Goal: Task Accomplishment & Management: Complete application form

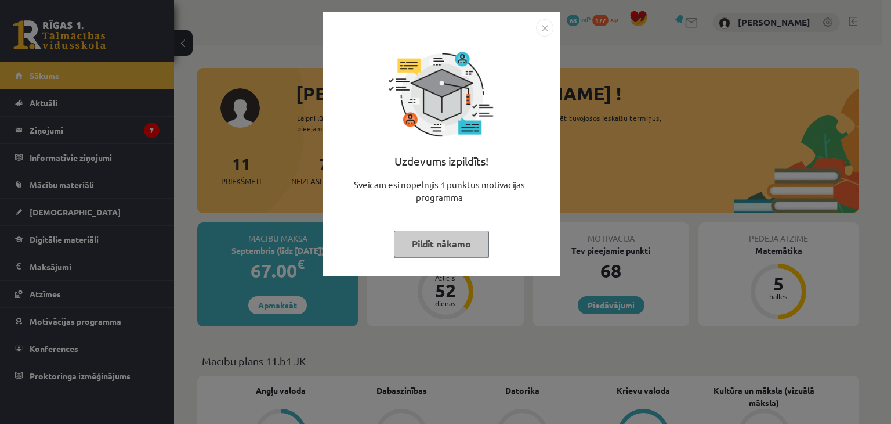
click at [537, 25] on img "Close" at bounding box center [544, 27] width 17 height 17
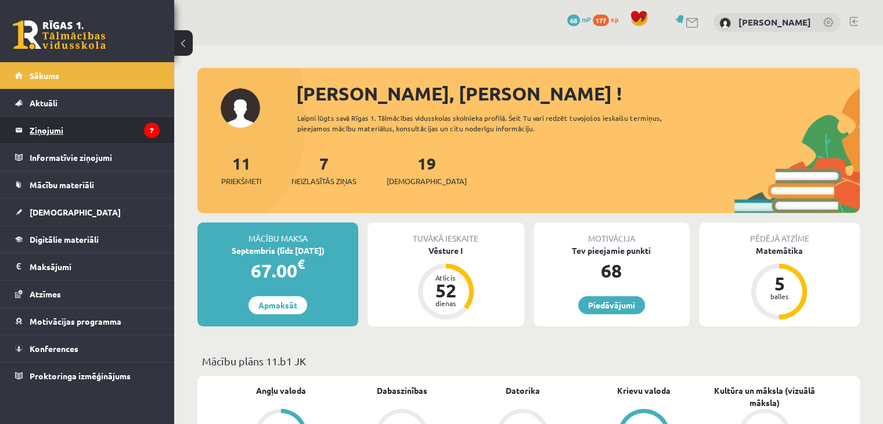
click at [135, 129] on legend "Ziņojumi 7" at bounding box center [95, 130] width 130 height 27
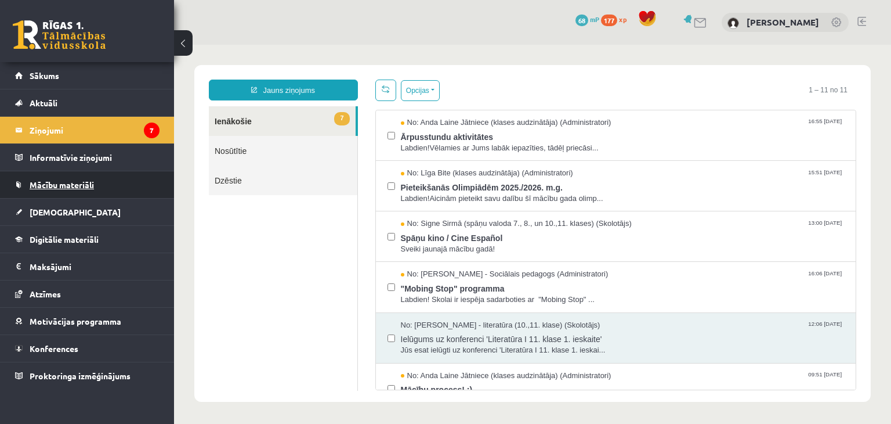
click at [121, 190] on link "Mācību materiāli" at bounding box center [87, 184] width 145 height 27
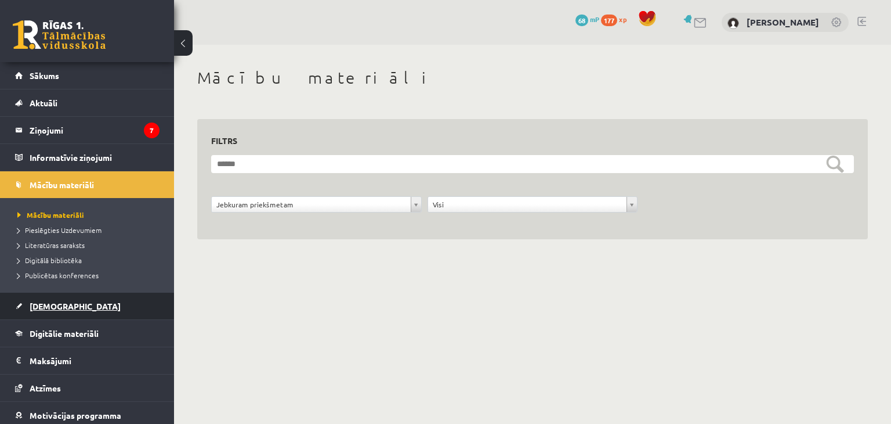
click at [83, 306] on link "[DEMOGRAPHIC_DATA]" at bounding box center [87, 306] width 145 height 27
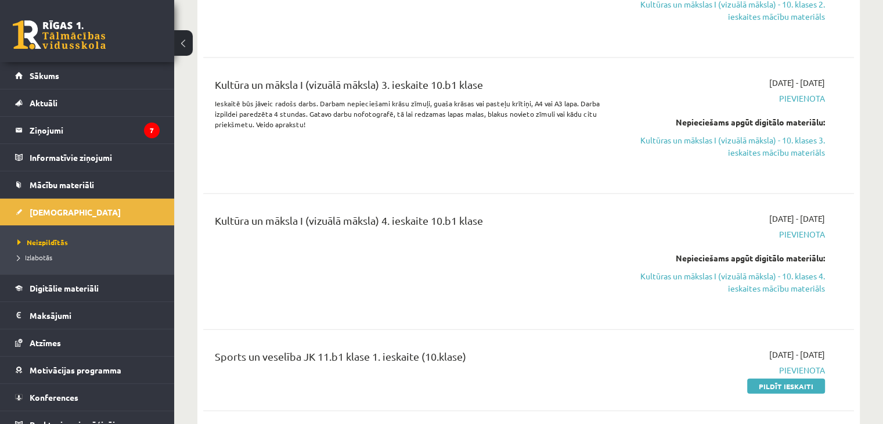
scroll to position [2786, 0]
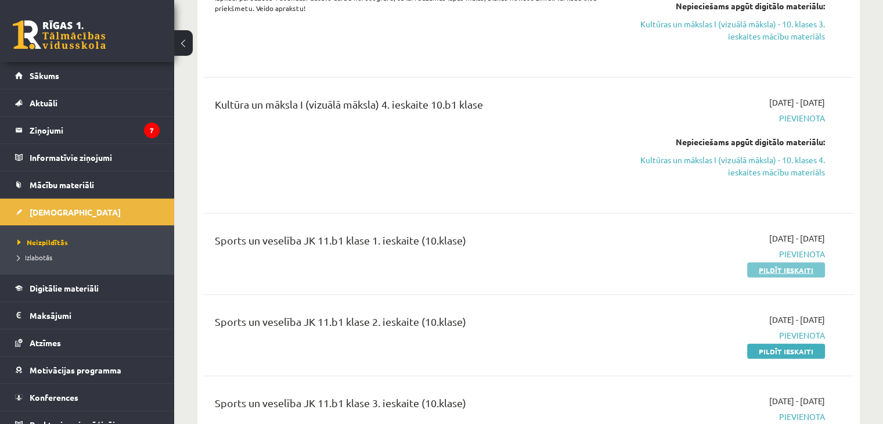
click at [788, 262] on link "Pildīt ieskaiti" at bounding box center [786, 269] width 78 height 15
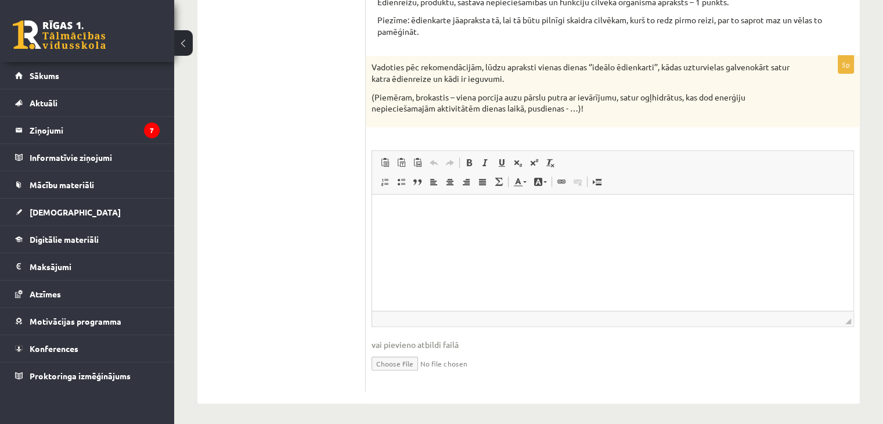
scroll to position [269, 0]
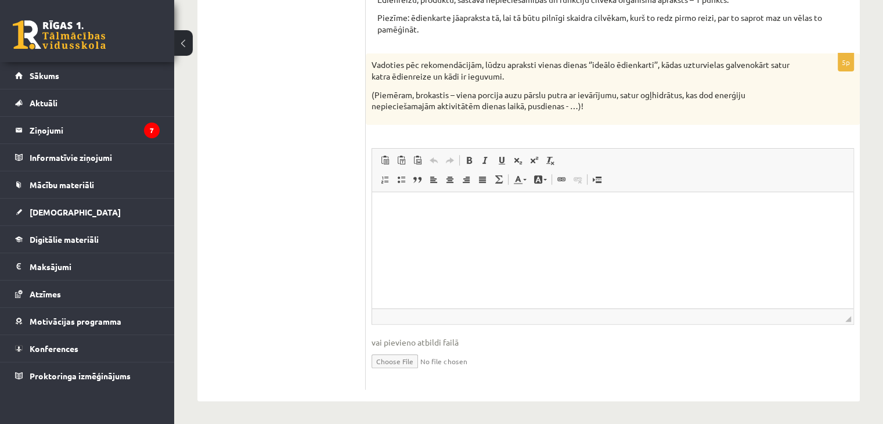
click at [439, 227] on html at bounding box center [612, 209] width 481 height 35
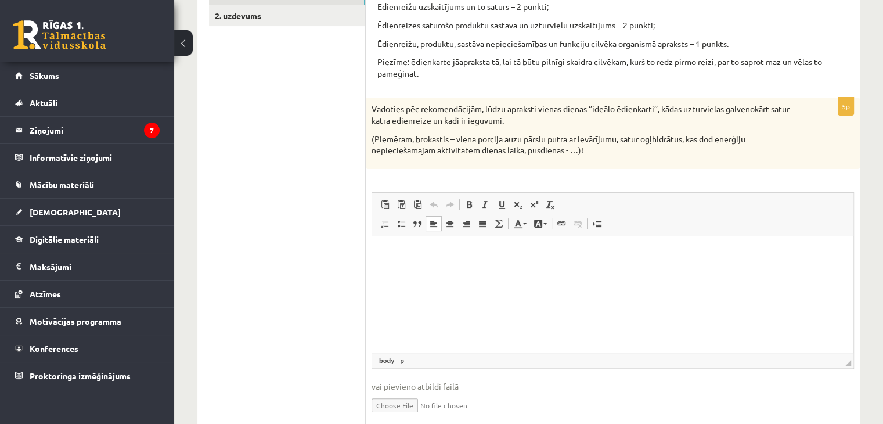
scroll to position [153, 0]
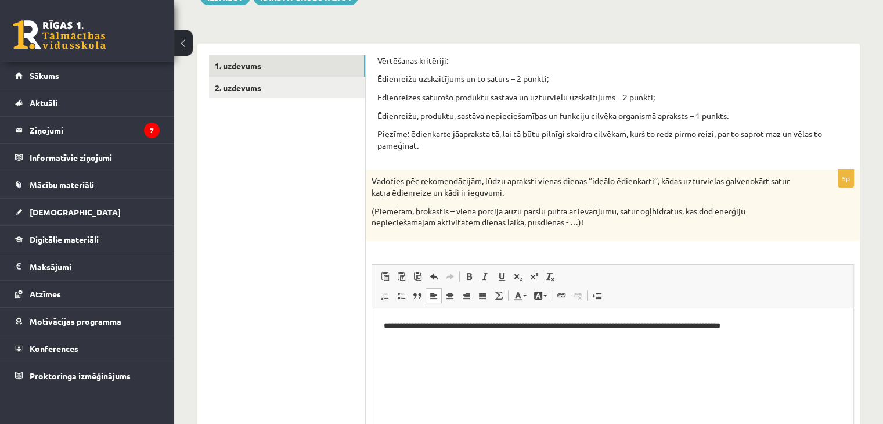
click at [666, 325] on p "**********" at bounding box center [613, 325] width 458 height 12
click at [662, 326] on p "**********" at bounding box center [613, 325] width 458 height 12
click at [665, 326] on p "**********" at bounding box center [613, 325] width 458 height 12
click at [785, 331] on html "**********" at bounding box center [612, 325] width 481 height 35
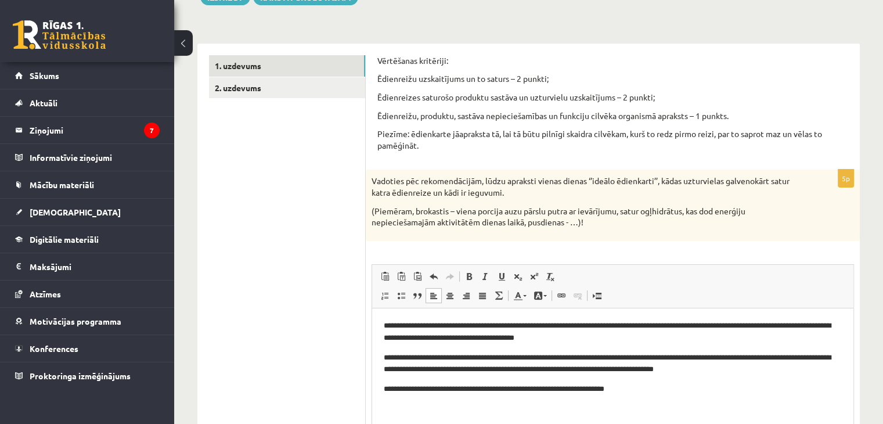
click at [622, 385] on p "**********" at bounding box center [613, 388] width 458 height 12
click at [702, 393] on p "**********" at bounding box center [613, 388] width 458 height 12
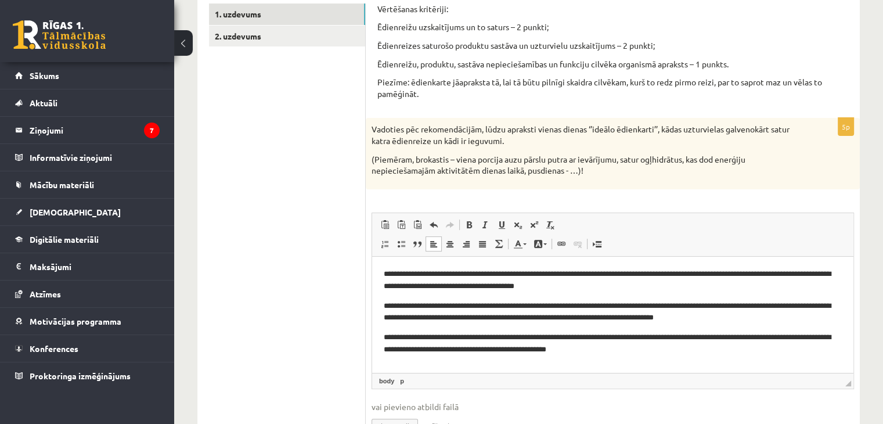
scroll to position [269, 0]
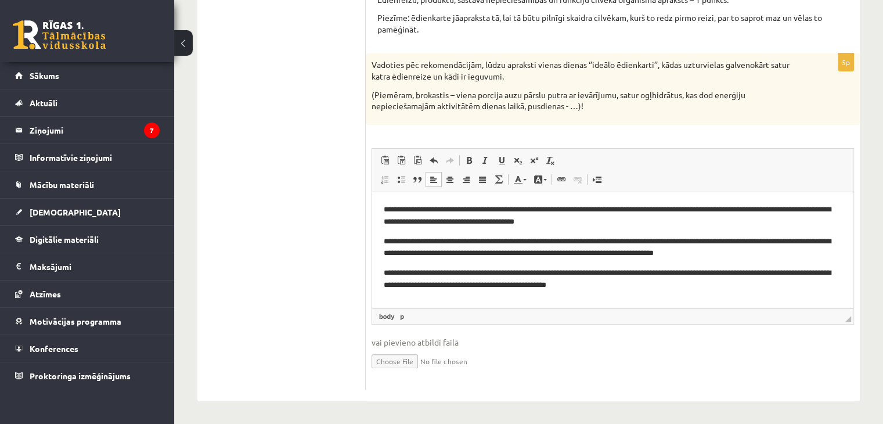
click at [454, 340] on span "vai pievieno atbildi failā" at bounding box center [612, 342] width 482 height 12
click at [644, 252] on p "**********" at bounding box center [613, 247] width 458 height 24
click at [658, 280] on p "**********" at bounding box center [613, 278] width 458 height 24
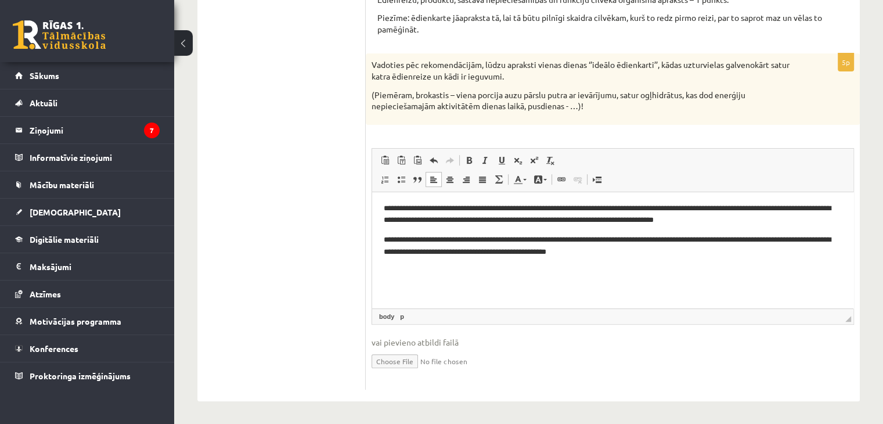
scroll to position [34, 0]
click at [385, 319] on link "body" at bounding box center [387, 316] width 20 height 10
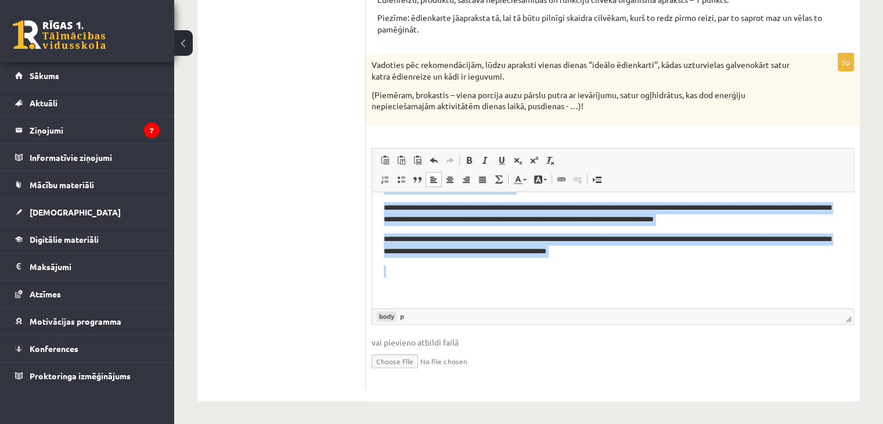
scroll to position [12, 0]
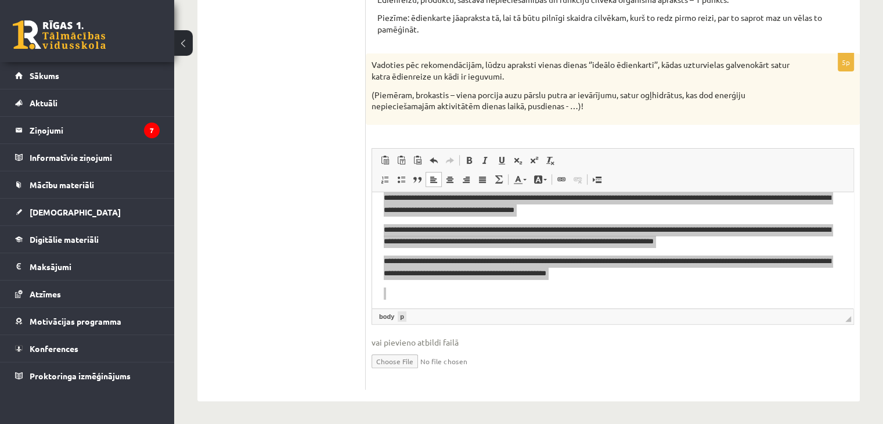
click at [402, 319] on link "p" at bounding box center [402, 316] width 9 height 10
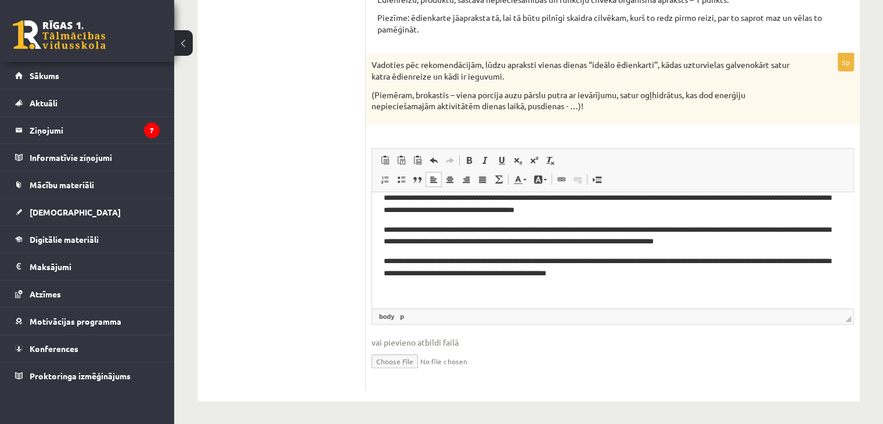
click at [431, 282] on body "**********" at bounding box center [613, 255] width 458 height 127
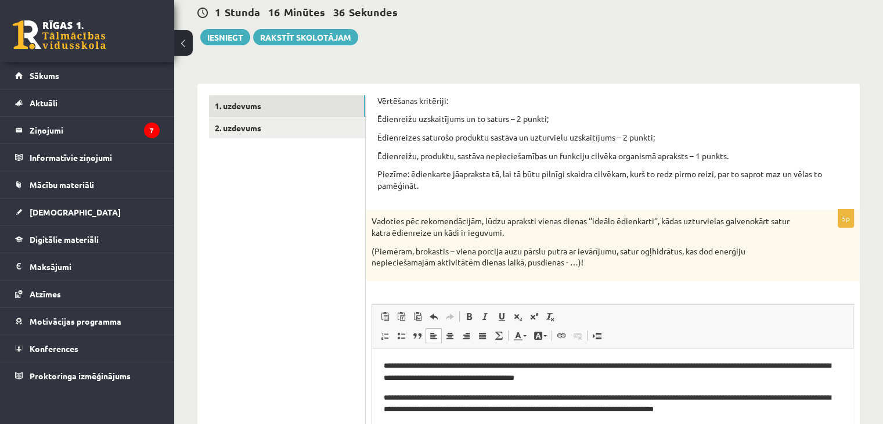
scroll to position [116, 0]
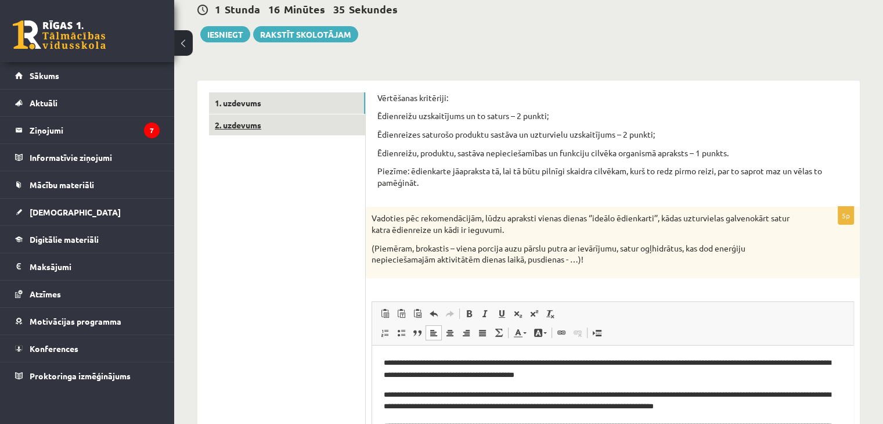
click at [327, 122] on link "2. uzdevums" at bounding box center [287, 124] width 156 height 21
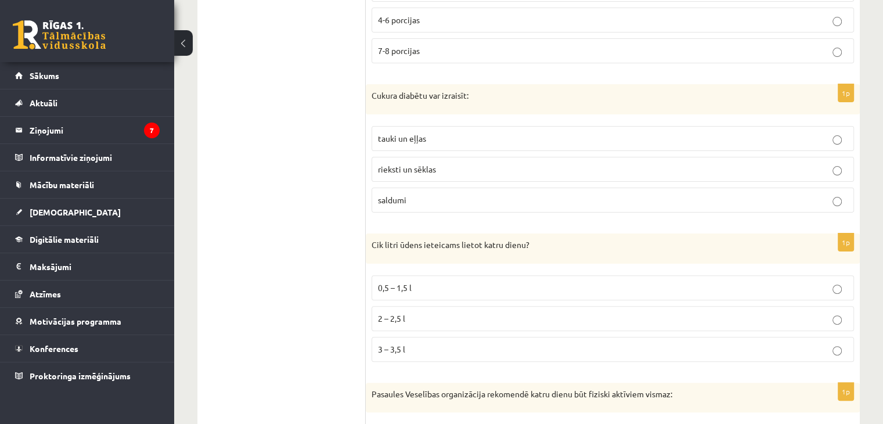
scroll to position [348, 0]
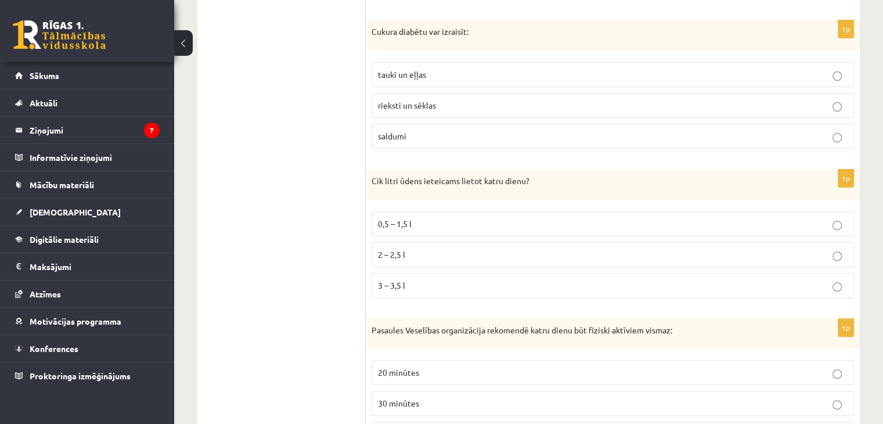
click at [421, 131] on p "saldumi" at bounding box center [613, 136] width 470 height 12
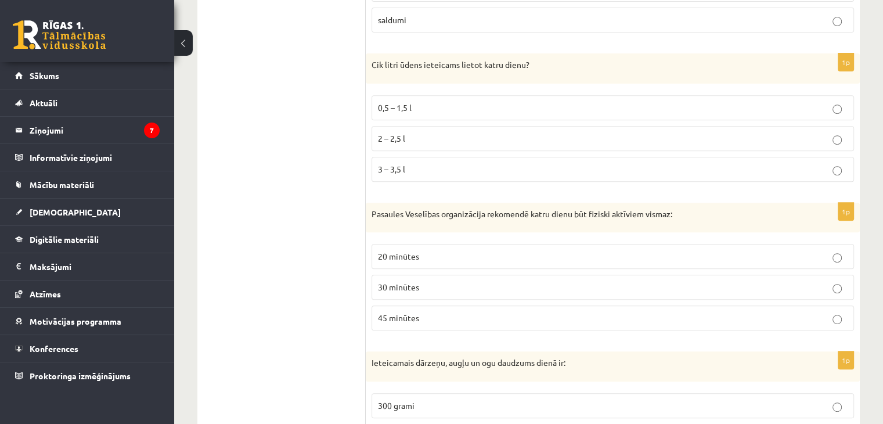
click at [430, 140] on p "2 – 2,5 l" at bounding box center [613, 138] width 470 height 12
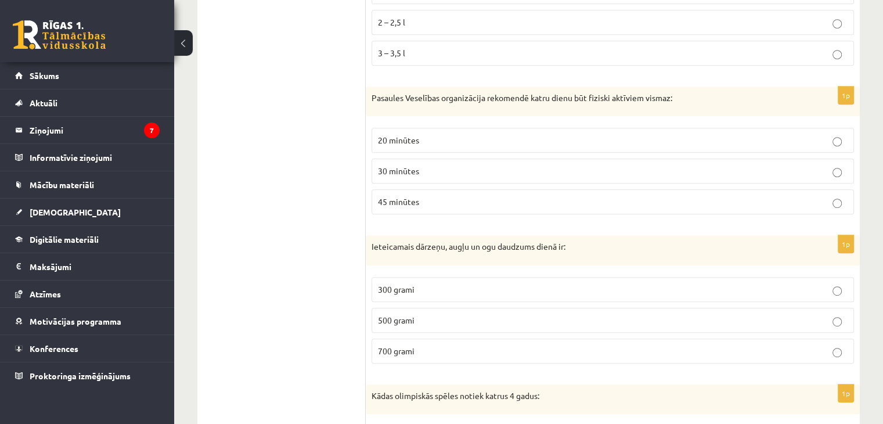
click at [418, 175] on p "30 minūtes" at bounding box center [613, 171] width 470 height 12
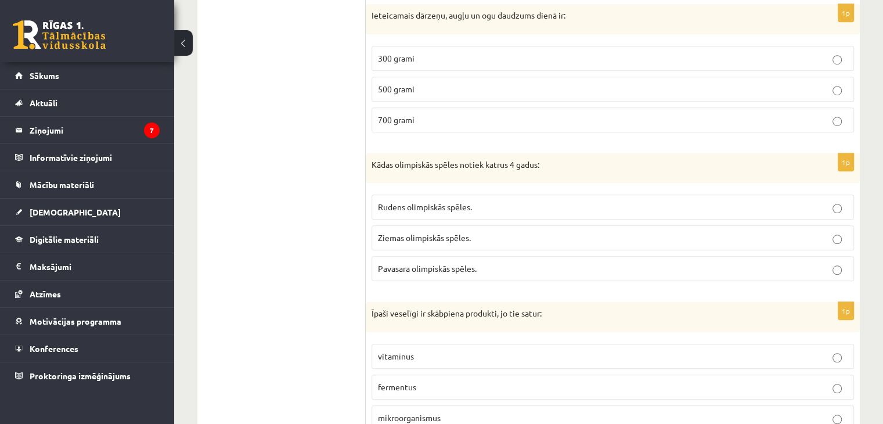
scroll to position [813, 0]
click at [446, 234] on span "Ziemas olimpiskās spēles." at bounding box center [424, 236] width 93 height 10
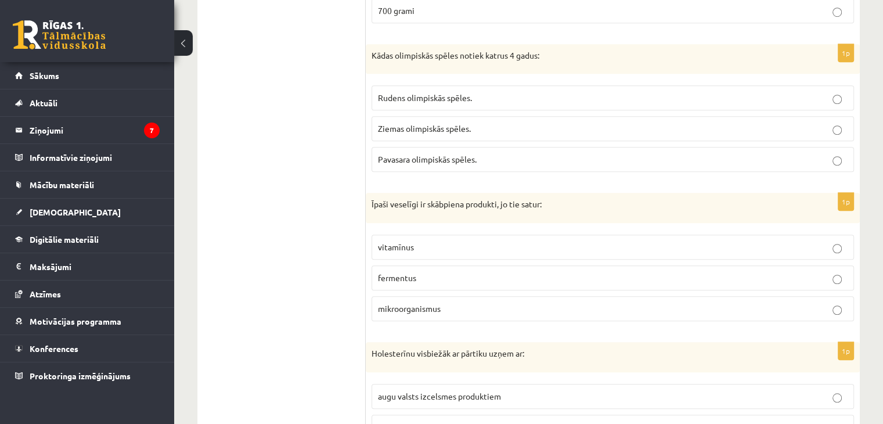
scroll to position [929, 0]
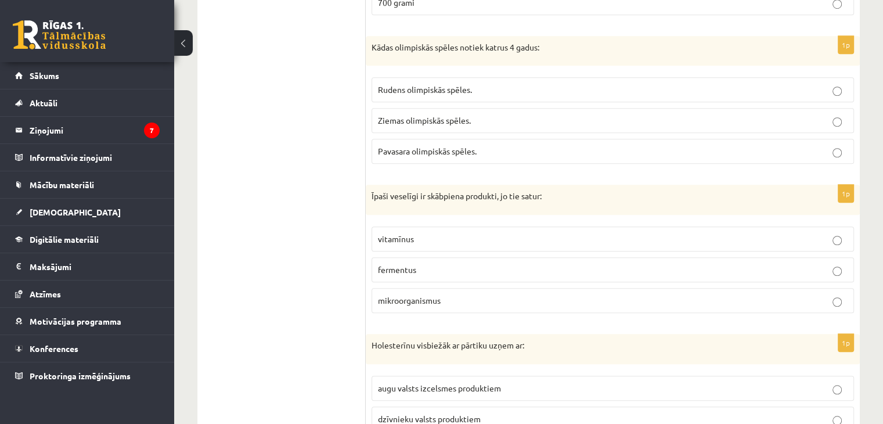
click at [425, 299] on span "mikroorganismus" at bounding box center [409, 300] width 63 height 10
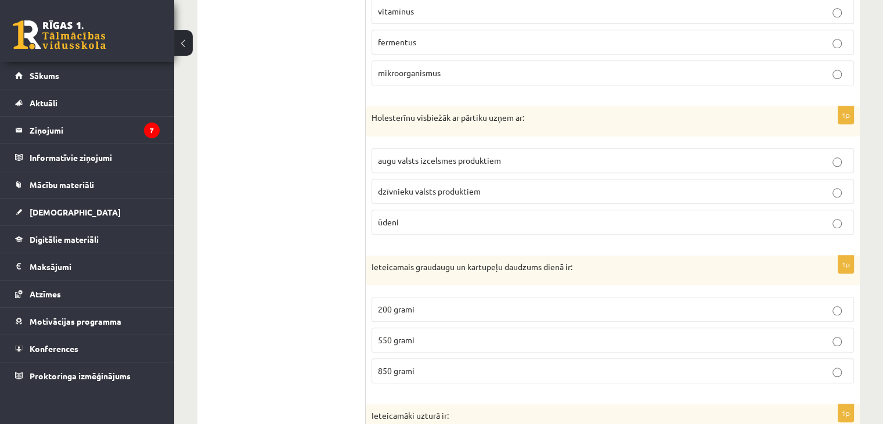
scroll to position [1161, 0]
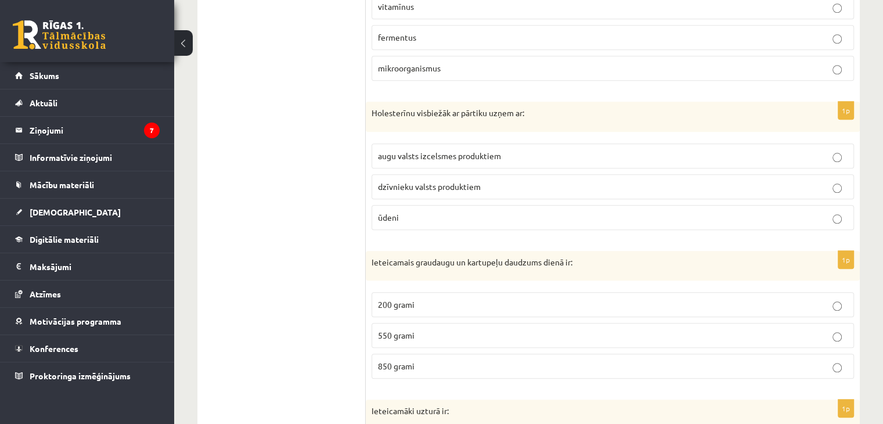
click at [425, 184] on span "dzīvnieku valsts produktiem" at bounding box center [429, 186] width 103 height 10
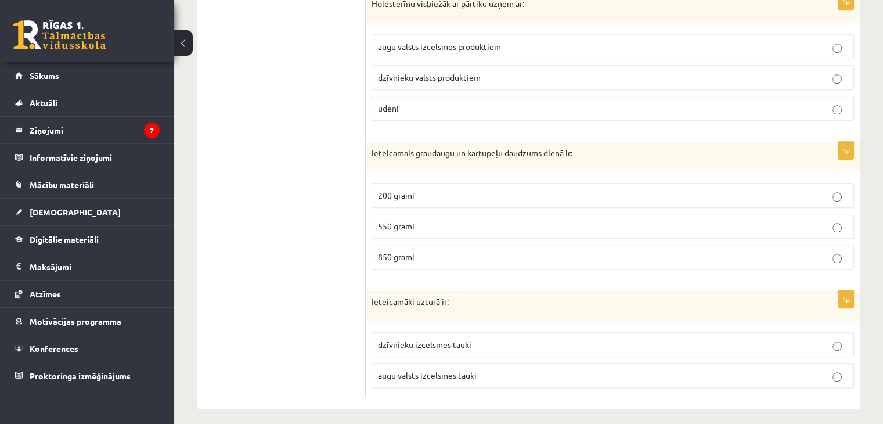
scroll to position [1272, 0]
click at [425, 219] on p "550 grami" at bounding box center [613, 224] width 470 height 12
click at [445, 367] on span "augu valsts izcelsmes tauki" at bounding box center [427, 372] width 99 height 10
click at [404, 341] on p "dzīvnieku izcelsmes tauki" at bounding box center [613, 342] width 470 height 12
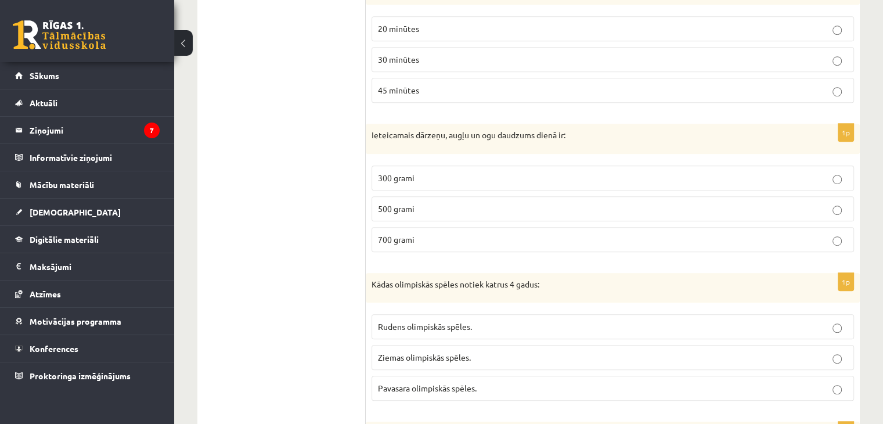
scroll to position [692, 0]
click at [418, 212] on label "500 grami" at bounding box center [612, 208] width 482 height 25
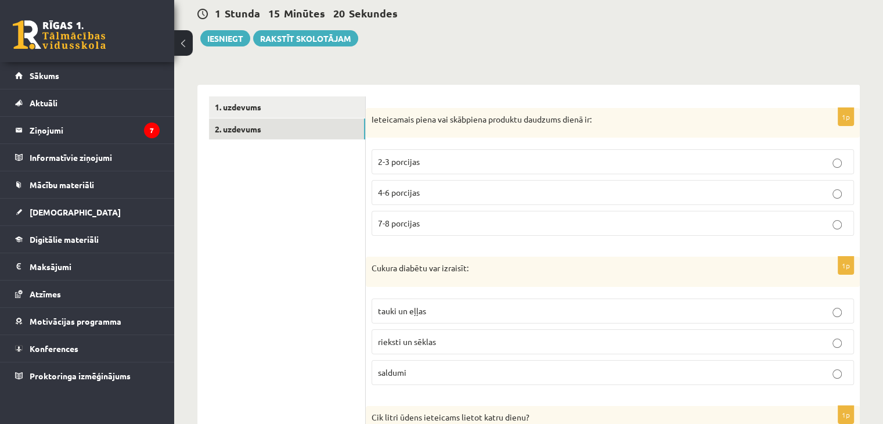
scroll to position [111, 0]
click at [426, 165] on p "2-3 porcijas" at bounding box center [613, 162] width 470 height 12
click at [388, 193] on span "4-6 porcijas" at bounding box center [399, 192] width 42 height 10
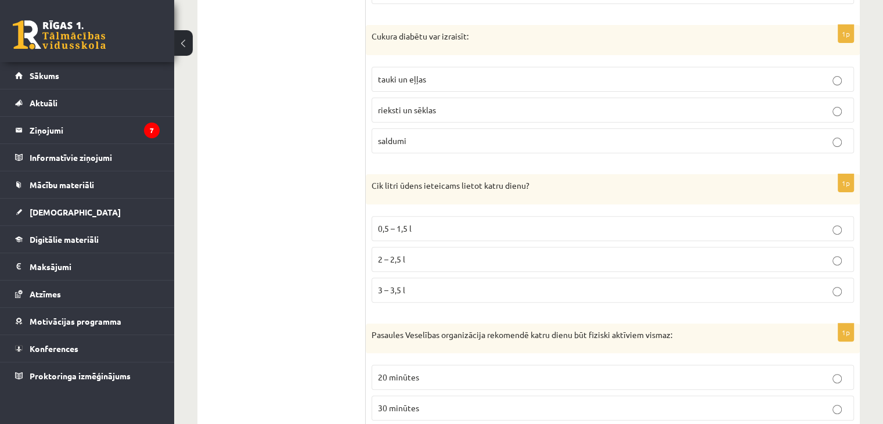
scroll to position [0, 0]
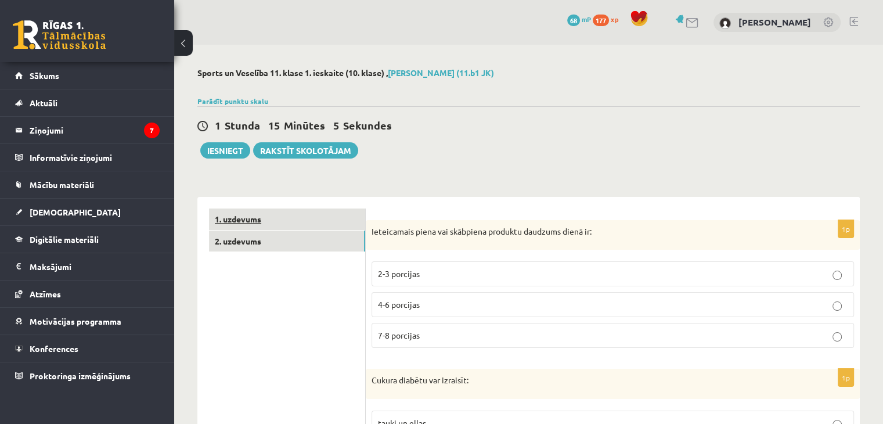
click at [270, 220] on link "1. uzdevums" at bounding box center [287, 218] width 156 height 21
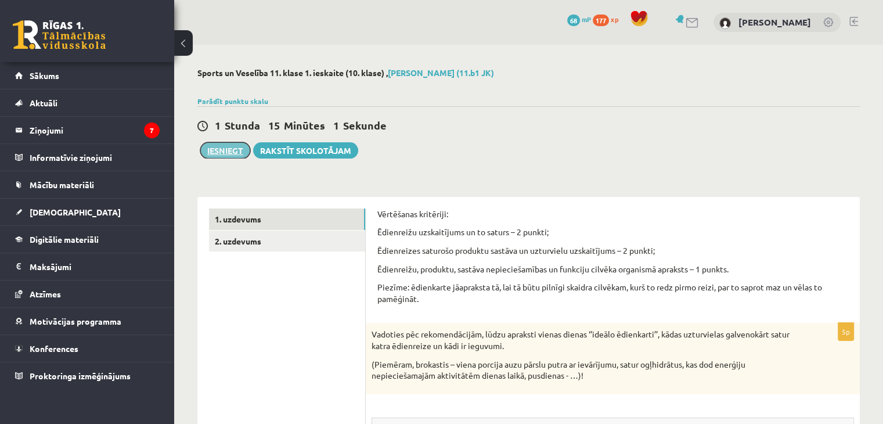
click at [237, 150] on button "Iesniegt" at bounding box center [225, 150] width 50 height 16
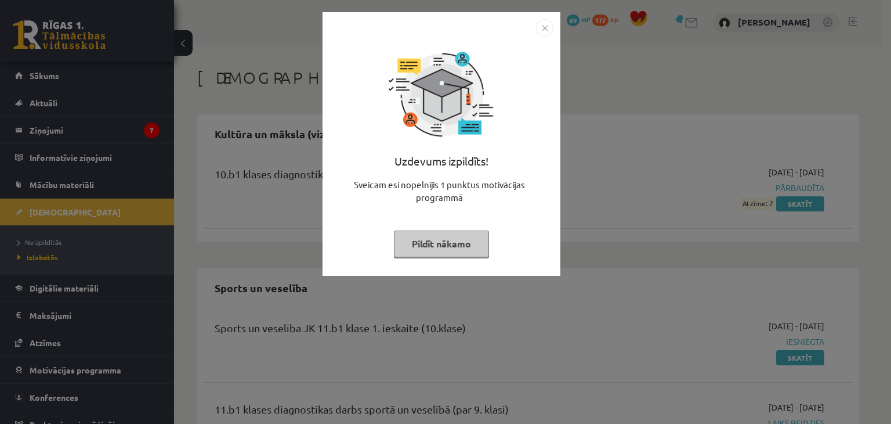
click at [571, 149] on div "Uzdevums izpildīts! Sveicam esi nopelnījis 1 punktus motivācijas programmā Pild…" at bounding box center [445, 212] width 891 height 424
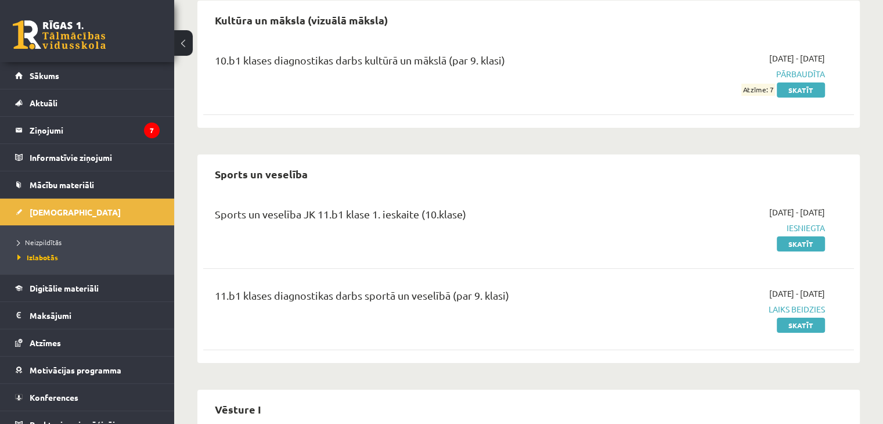
scroll to position [113, 0]
click at [789, 248] on link "Skatīt" at bounding box center [801, 244] width 48 height 15
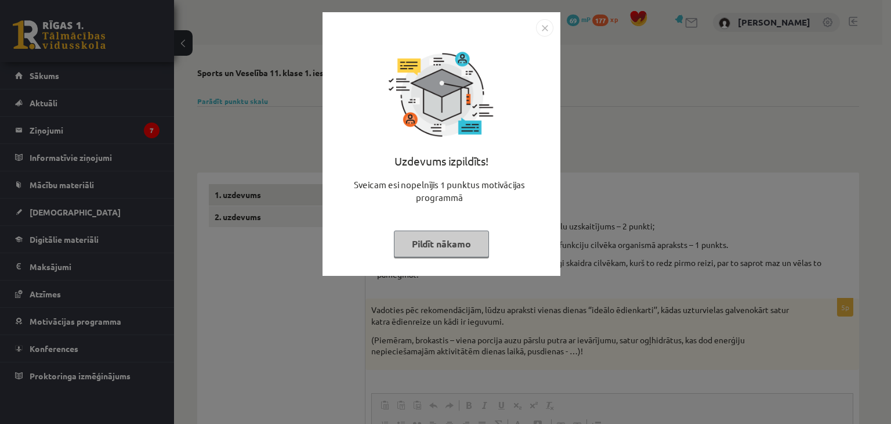
click at [302, 243] on div "Uzdevums izpildīts! Sveicam esi nopelnījis 1 punktus motivācijas programmā Pild…" at bounding box center [445, 212] width 891 height 424
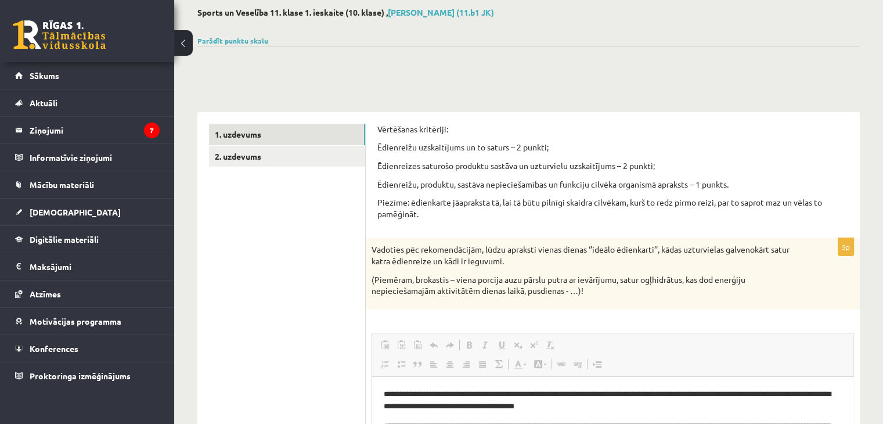
scroll to position [116, 0]
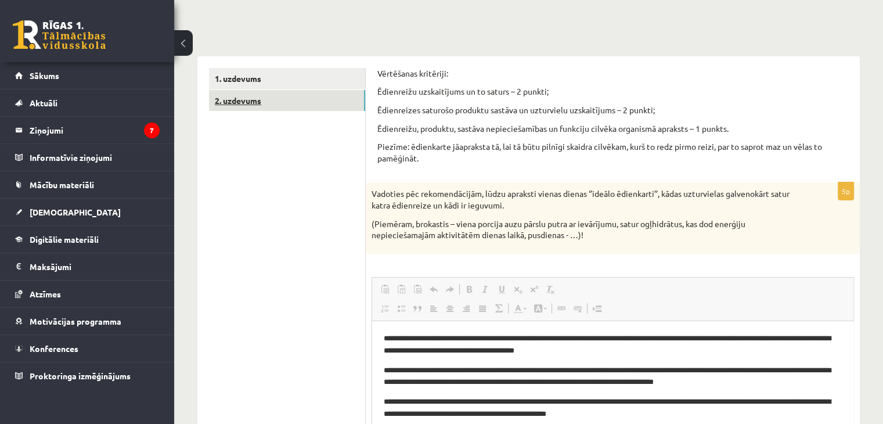
click at [279, 110] on link "2. uzdevums" at bounding box center [287, 100] width 156 height 21
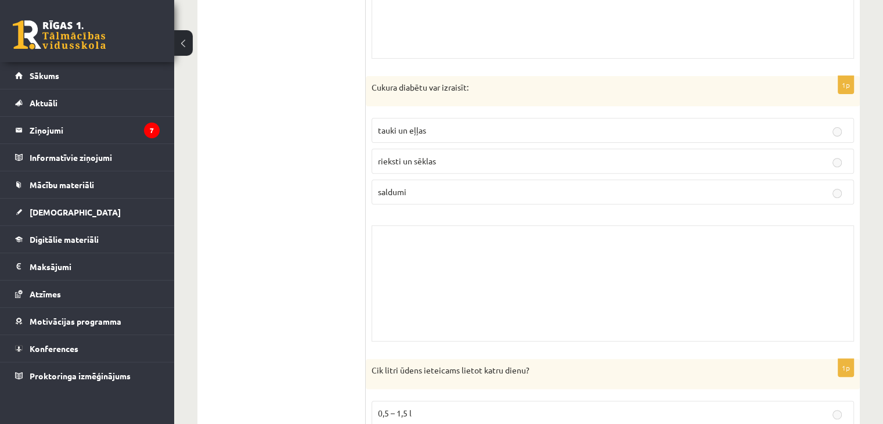
scroll to position [464, 0]
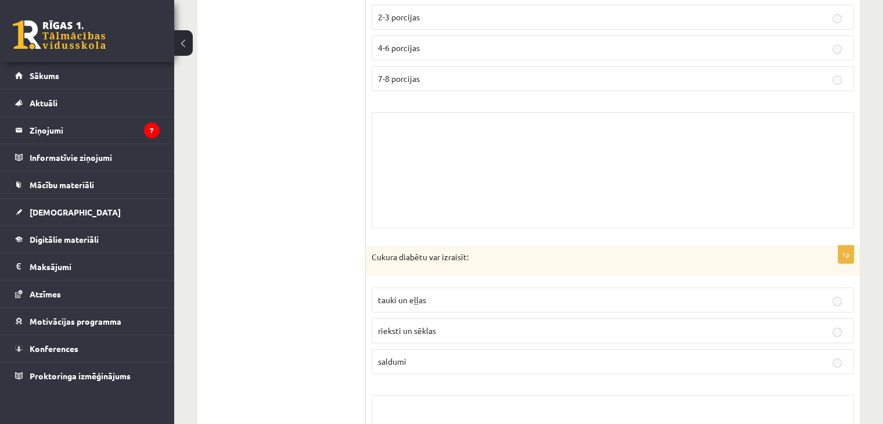
click at [453, 172] on div "Skolotāja pielikums" at bounding box center [612, 170] width 482 height 116
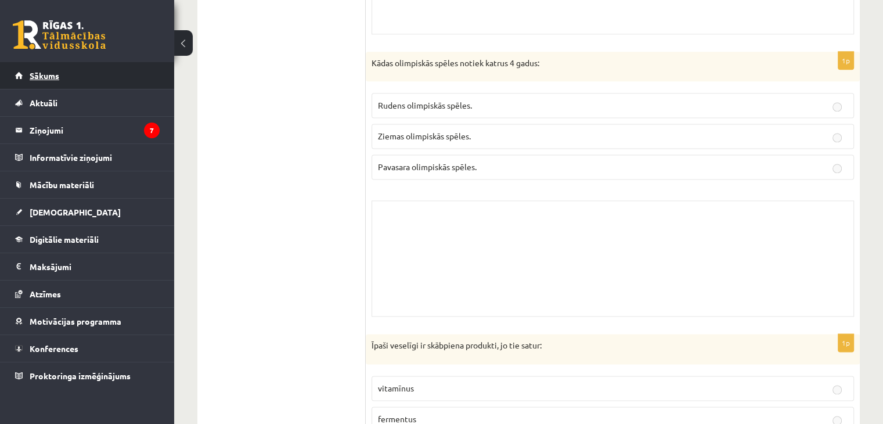
scroll to position [1393, 0]
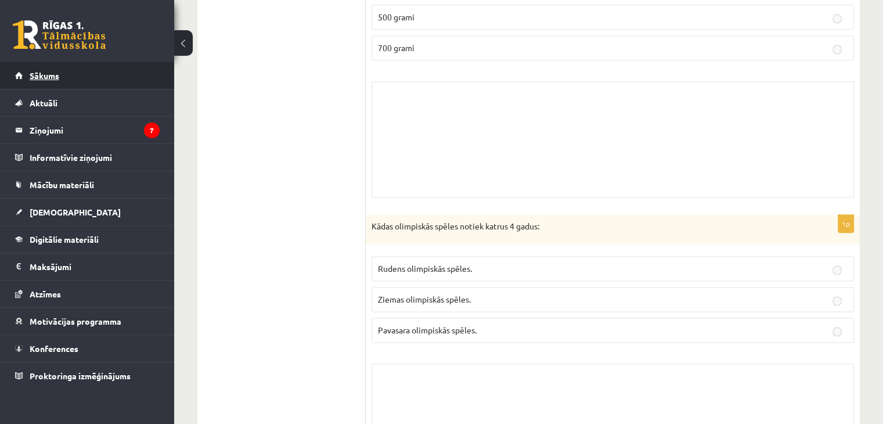
click at [75, 75] on link "Sākums" at bounding box center [87, 75] width 145 height 27
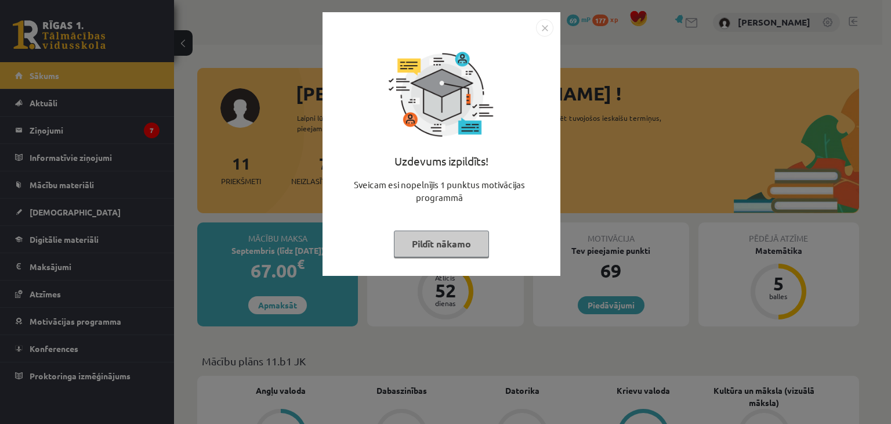
click at [548, 28] on img "Close" at bounding box center [544, 27] width 17 height 17
